Goal: Task Accomplishment & Management: Use online tool/utility

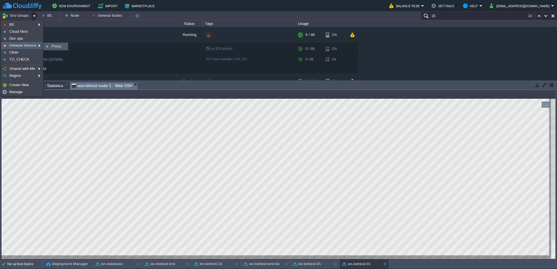
click at [52, 48] on span "Proxy" at bounding box center [57, 46] width 10 height 4
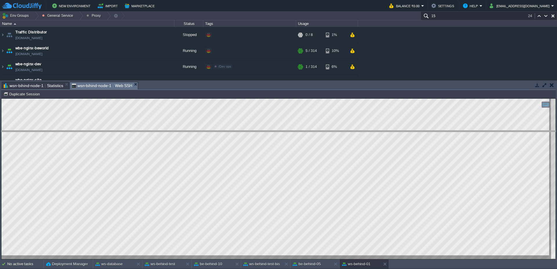
drag, startPoint x: 203, startPoint y: 89, endPoint x: 207, endPoint y: 148, distance: 59.3
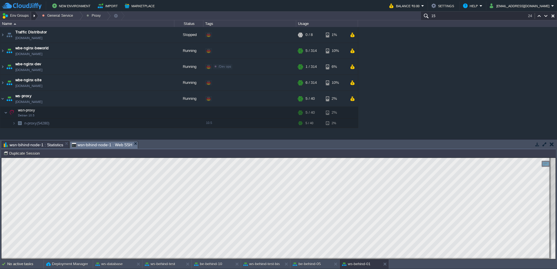
click at [37, 15] on div at bounding box center [35, 16] width 8 height 8
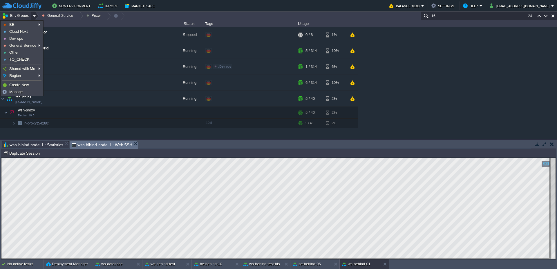
click at [215, 9] on td "New Environment Import Marketplace" at bounding box center [192, 5] width 381 height 9
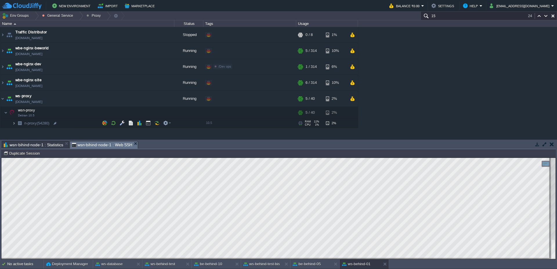
click at [12, 121] on img at bounding box center [13, 123] width 3 height 9
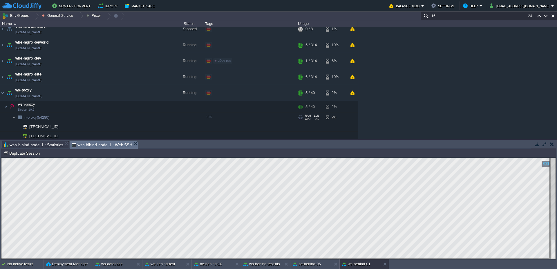
scroll to position [7, 0]
click at [3, 94] on img at bounding box center [2, 92] width 5 height 16
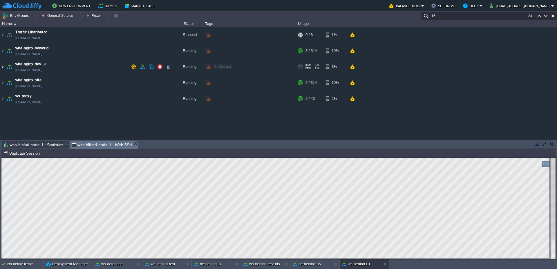
click at [2, 66] on img at bounding box center [2, 67] width 5 height 16
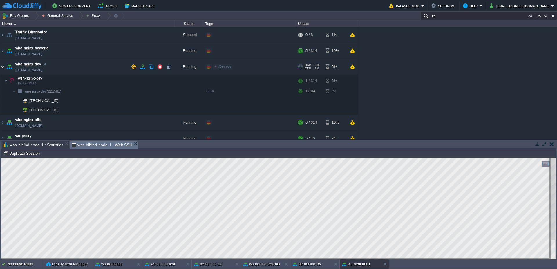
click at [1, 67] on img at bounding box center [2, 67] width 5 height 16
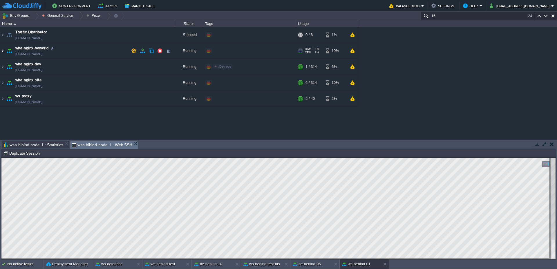
click at [1, 51] on img at bounding box center [2, 51] width 5 height 16
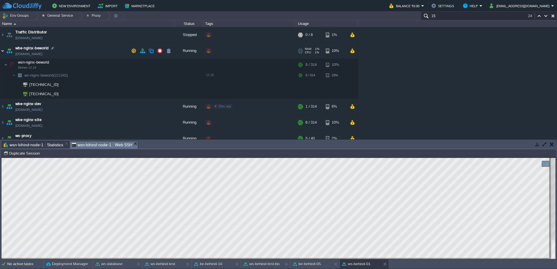
click at [2, 50] on img at bounding box center [2, 51] width 5 height 16
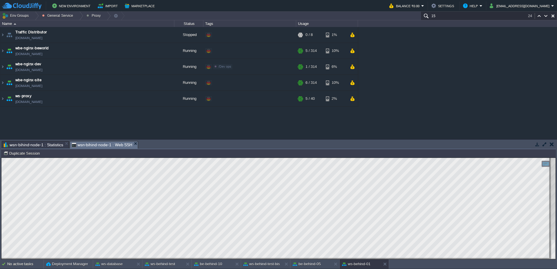
click at [266, 6] on td "New Environment Import Marketplace" at bounding box center [192, 5] width 381 height 9
click at [1, 83] on img at bounding box center [2, 83] width 5 height 16
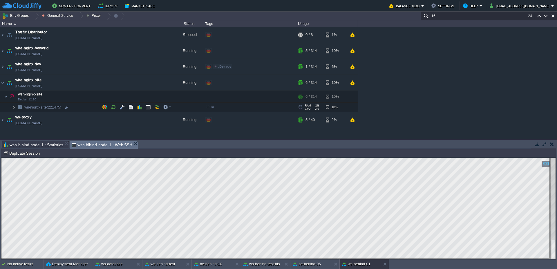
click at [12, 107] on img at bounding box center [13, 107] width 3 height 9
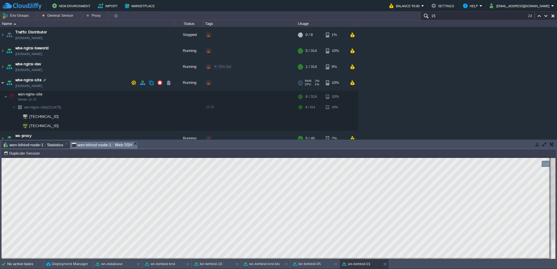
click at [3, 83] on img at bounding box center [2, 83] width 5 height 16
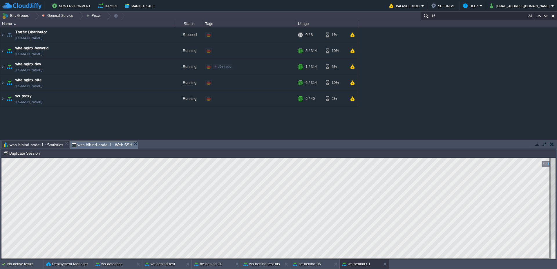
click at [458, 15] on input "15" at bounding box center [489, 16] width 136 height 8
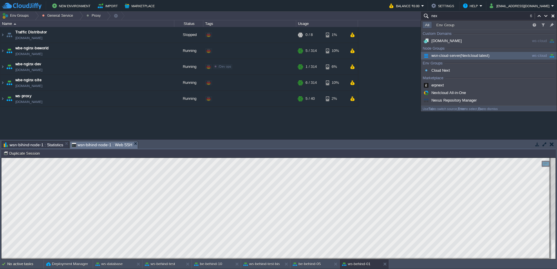
type input "nex"
click at [446, 56] on span "wsn-cloud-server (Nextcloud latest)" at bounding box center [455, 55] width 67 height 4
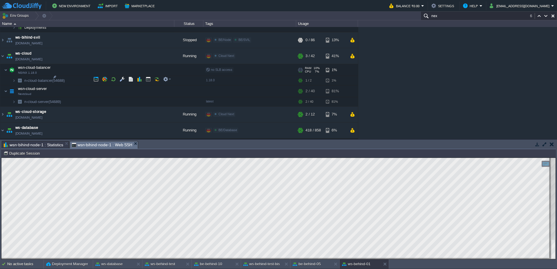
scroll to position [801, 0]
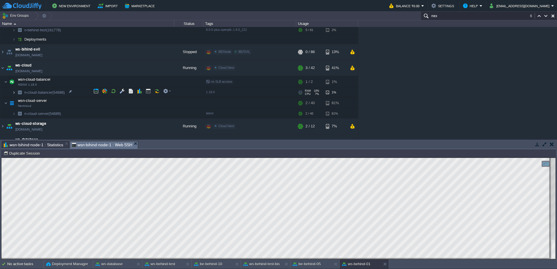
click at [12, 95] on img at bounding box center [13, 92] width 3 height 9
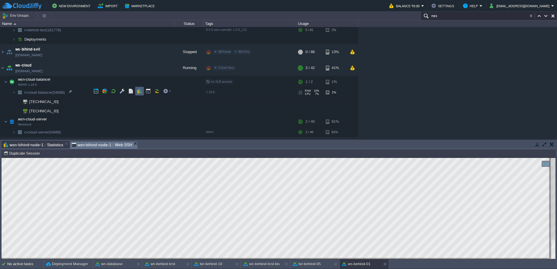
click at [140, 90] on button "button" at bounding box center [139, 91] width 5 height 5
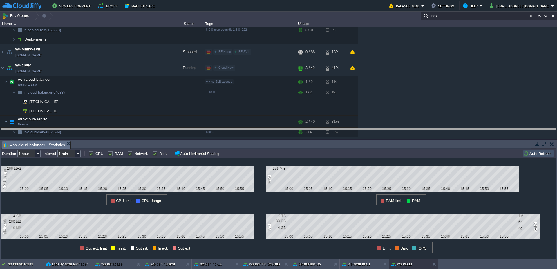
click at [258, 128] on body "New Environment Import Marketplace Bonus ₹0.00 Upgrade Account Balance ₹0.00 Se…" at bounding box center [278, 134] width 557 height 269
